Goal: Browse casually

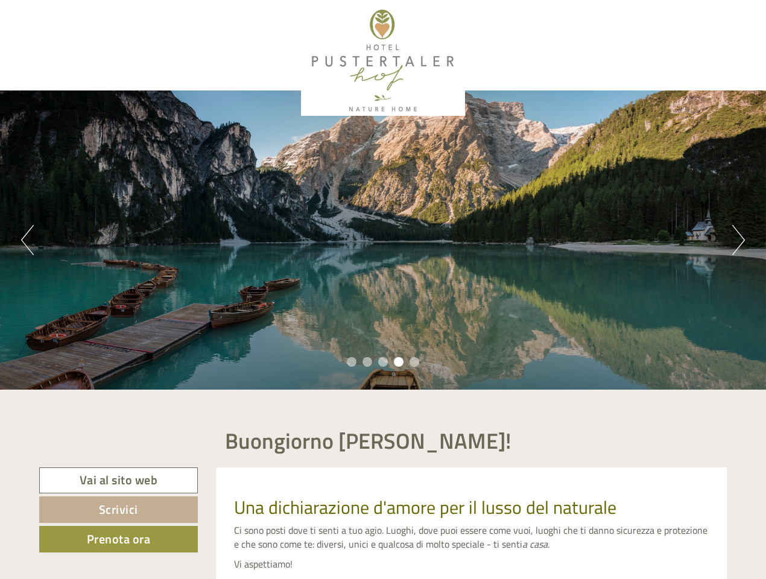
click at [383, 290] on div "Previous Next 1 2 3 4 5" at bounding box center [383, 240] width 766 height 299
click at [27, 240] on button "Previous" at bounding box center [27, 240] width 13 height 30
click at [383, 240] on div "Previous Next 1 2 3 4 5" at bounding box center [383, 240] width 766 height 299
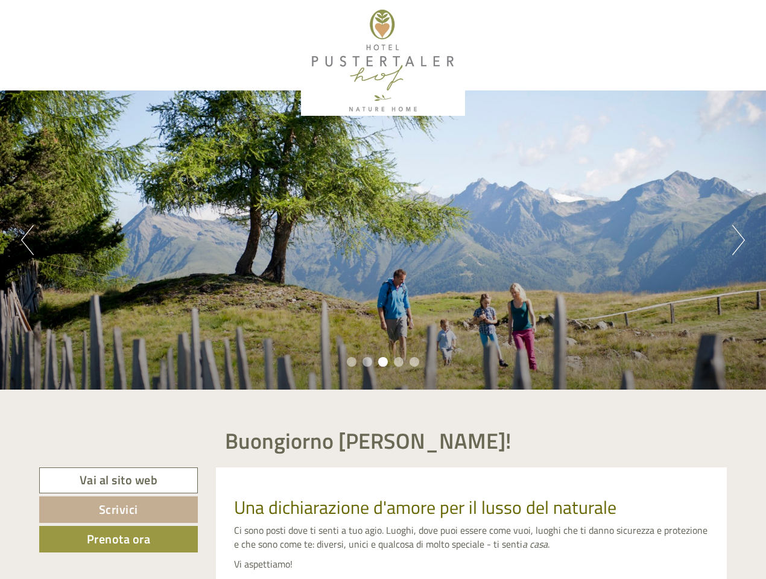
click at [739, 240] on button "Next" at bounding box center [739, 240] width 13 height 30
click at [352, 362] on li "1" at bounding box center [352, 362] width 10 height 10
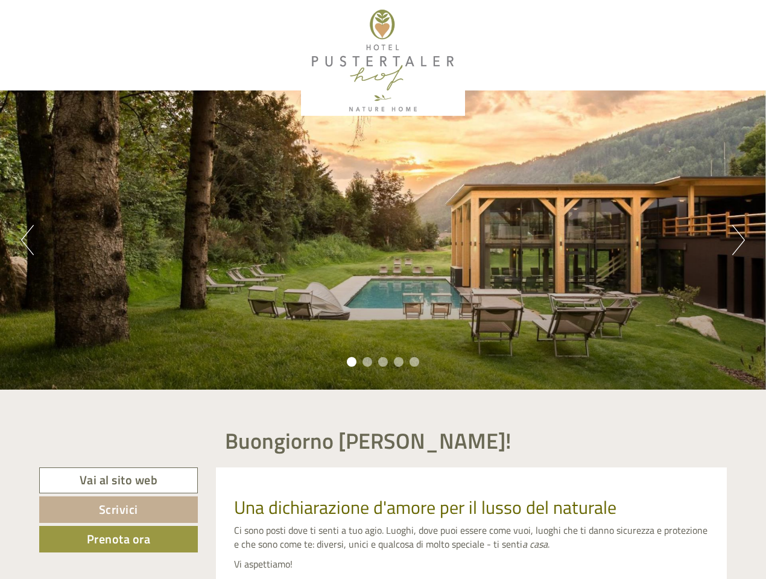
click at [367, 362] on li "2" at bounding box center [368, 362] width 10 height 10
click at [383, 362] on li "3" at bounding box center [383, 362] width 10 height 10
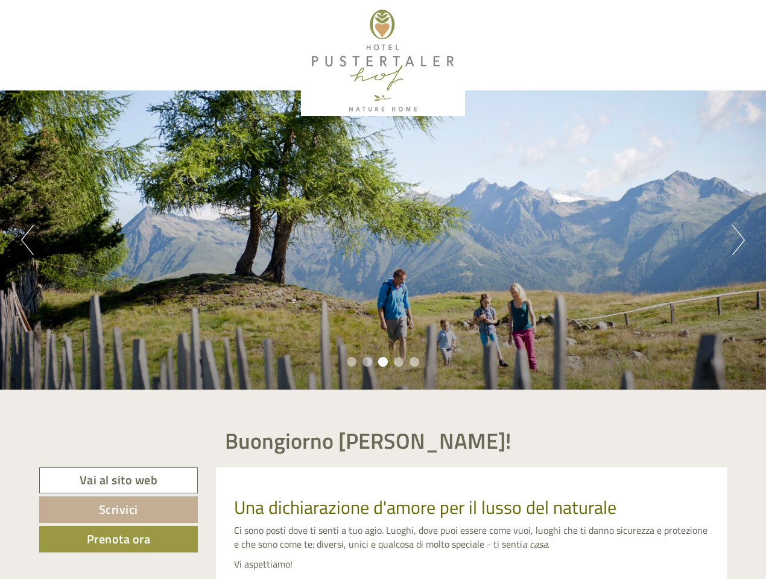
click at [399, 362] on li "4" at bounding box center [399, 362] width 10 height 10
click at [415, 362] on li "5" at bounding box center [415, 362] width 10 height 10
